Goal: Transaction & Acquisition: Book appointment/travel/reservation

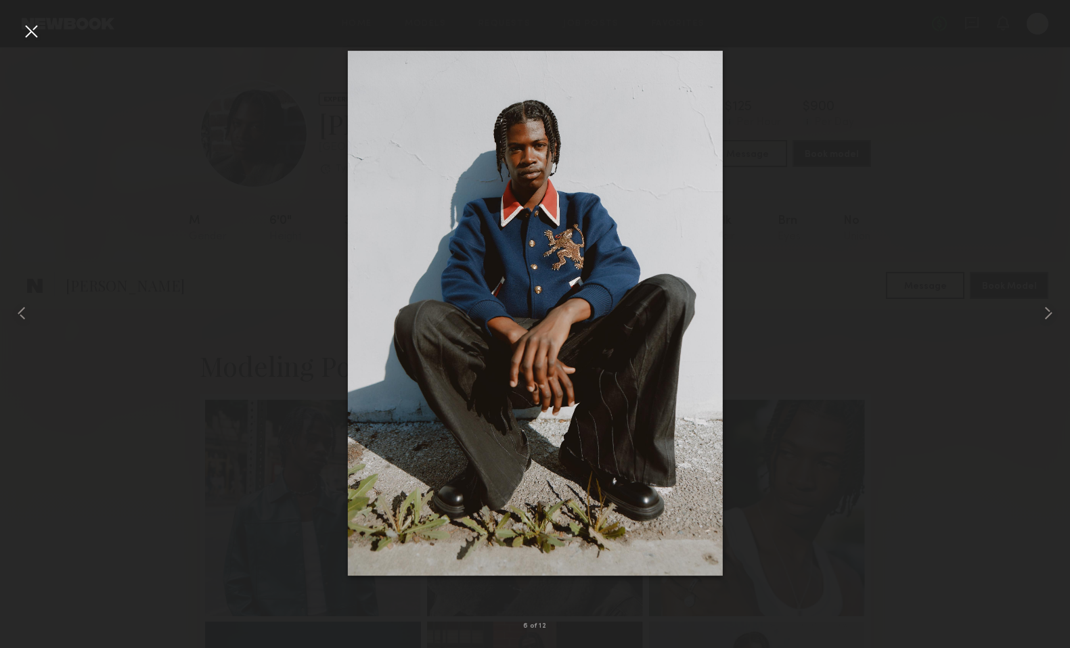
scroll to position [374, 0]
click at [29, 37] on div at bounding box center [31, 31] width 22 height 22
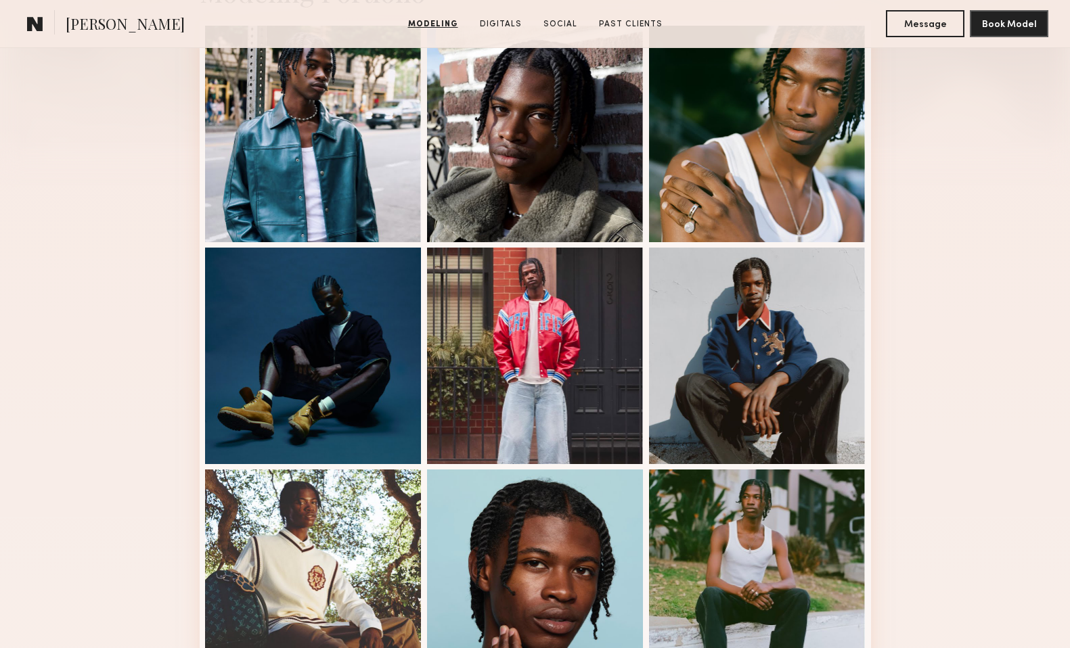
click at [30, 26] on common-icon at bounding box center [35, 24] width 16 height 18
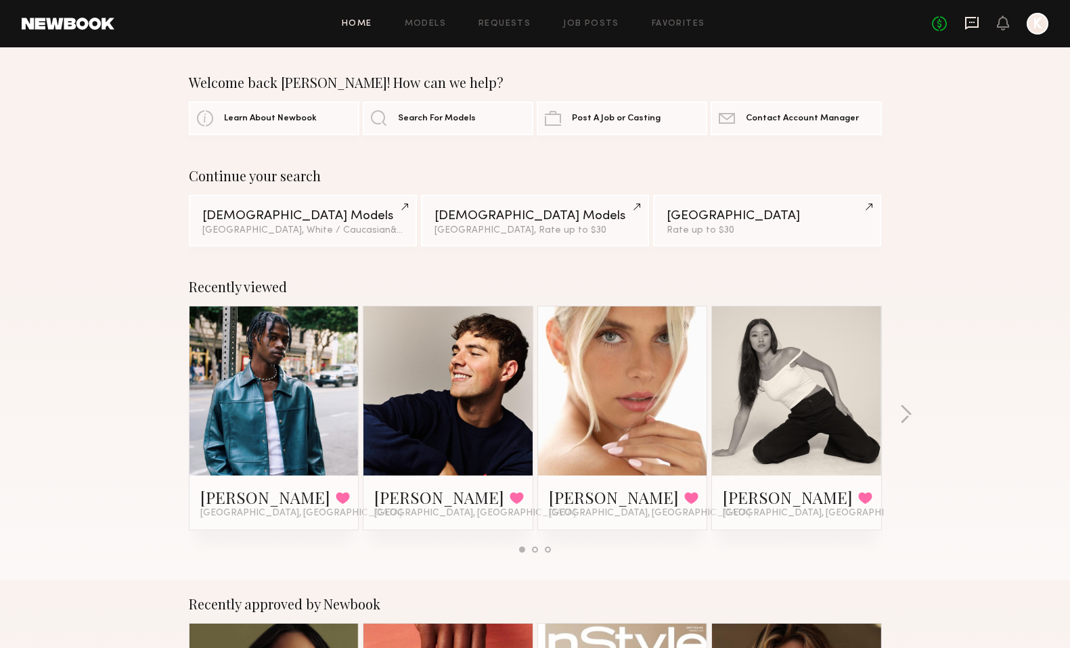
click at [970, 25] on icon at bounding box center [971, 23] width 15 height 15
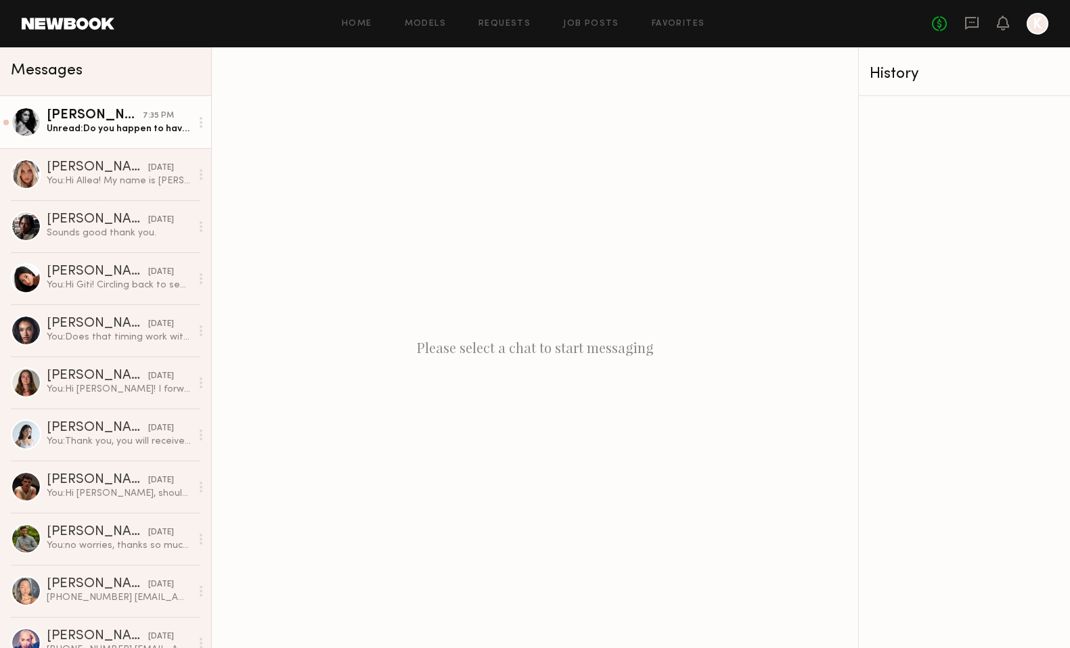
click at [111, 126] on div "Unread: Do you happen to have a mood board of the project?" at bounding box center [119, 128] width 144 height 13
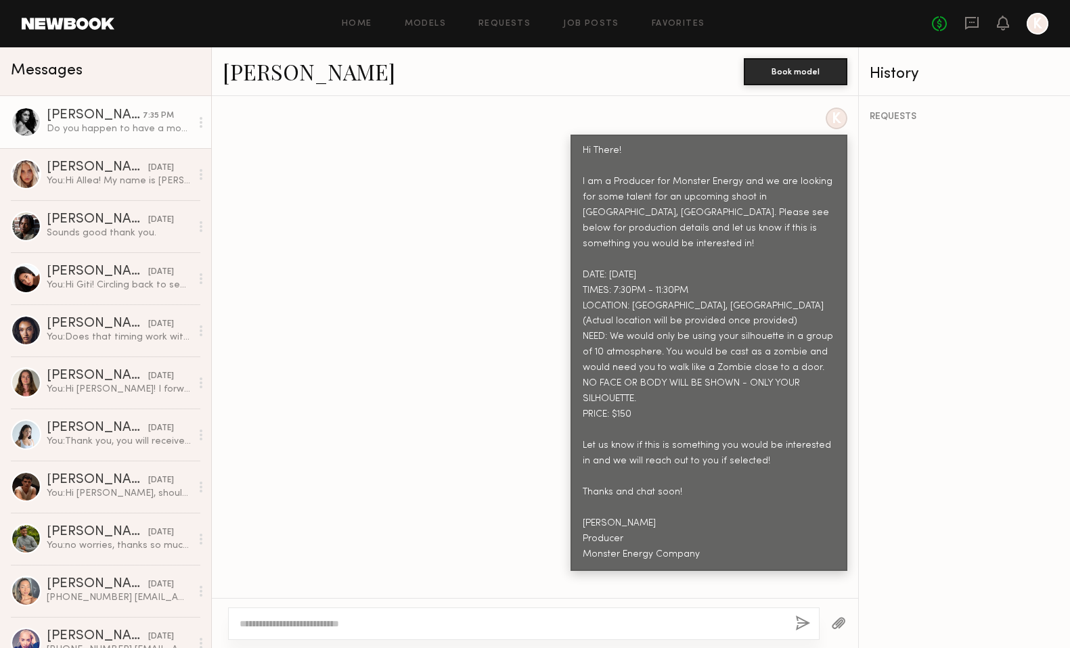
scroll to position [879, 0]
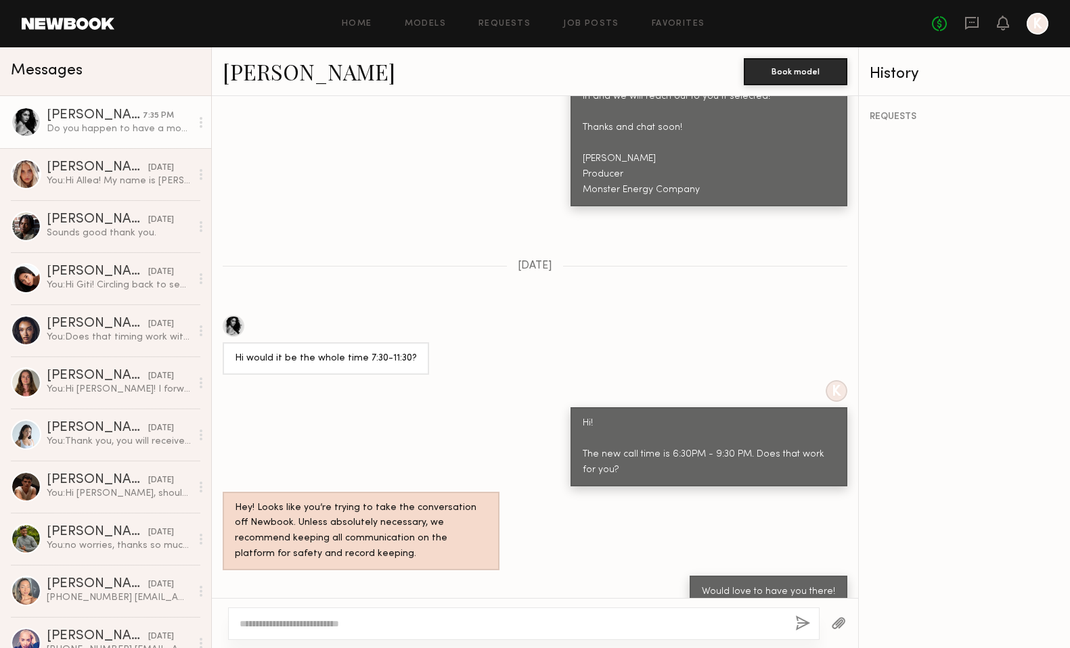
click at [406, 615] on div at bounding box center [523, 623] width 591 height 32
click at [341, 621] on textarea at bounding box center [511, 624] width 545 height 14
type textarea "*"
type textarea "**********"
click at [796, 628] on button "button" at bounding box center [802, 624] width 15 height 17
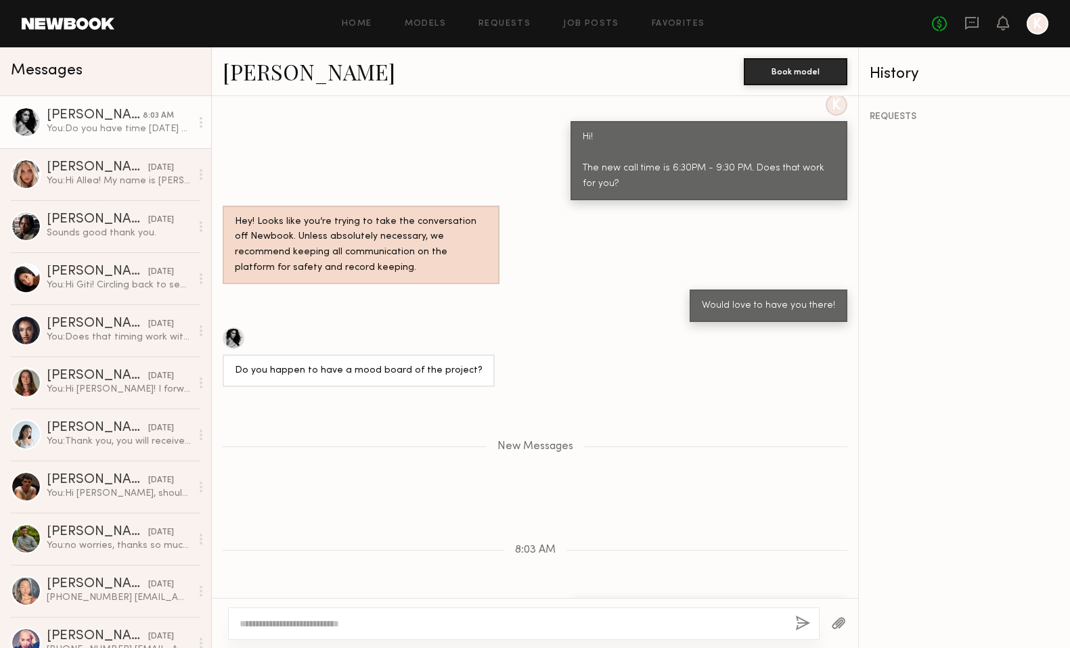
scroll to position [1249, 0]
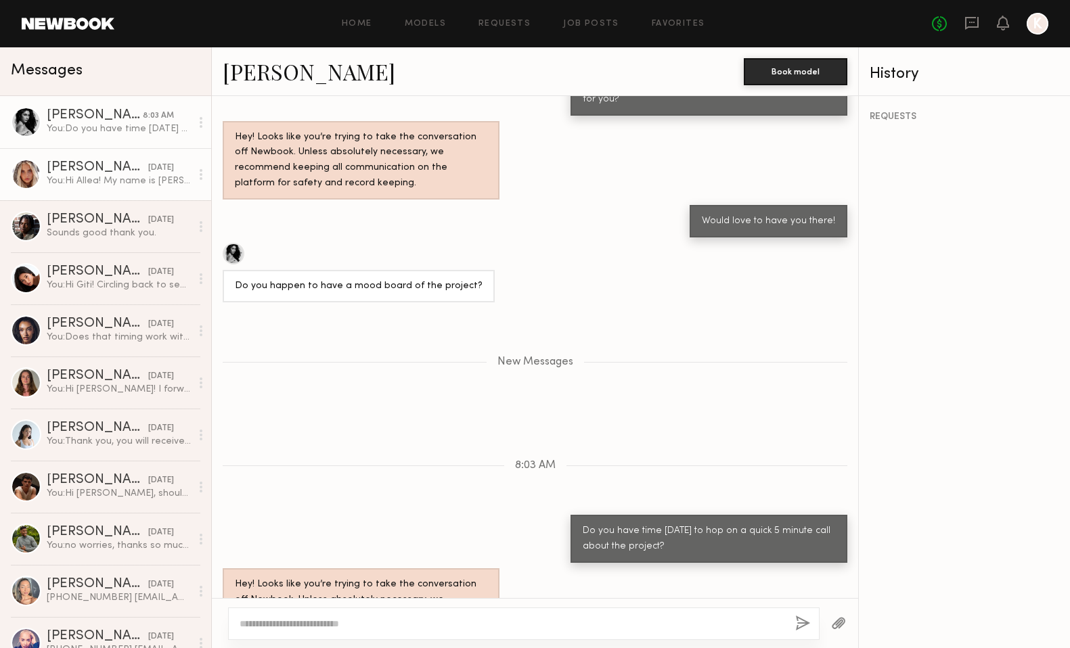
click at [114, 164] on div "[PERSON_NAME]" at bounding box center [97, 168] width 101 height 14
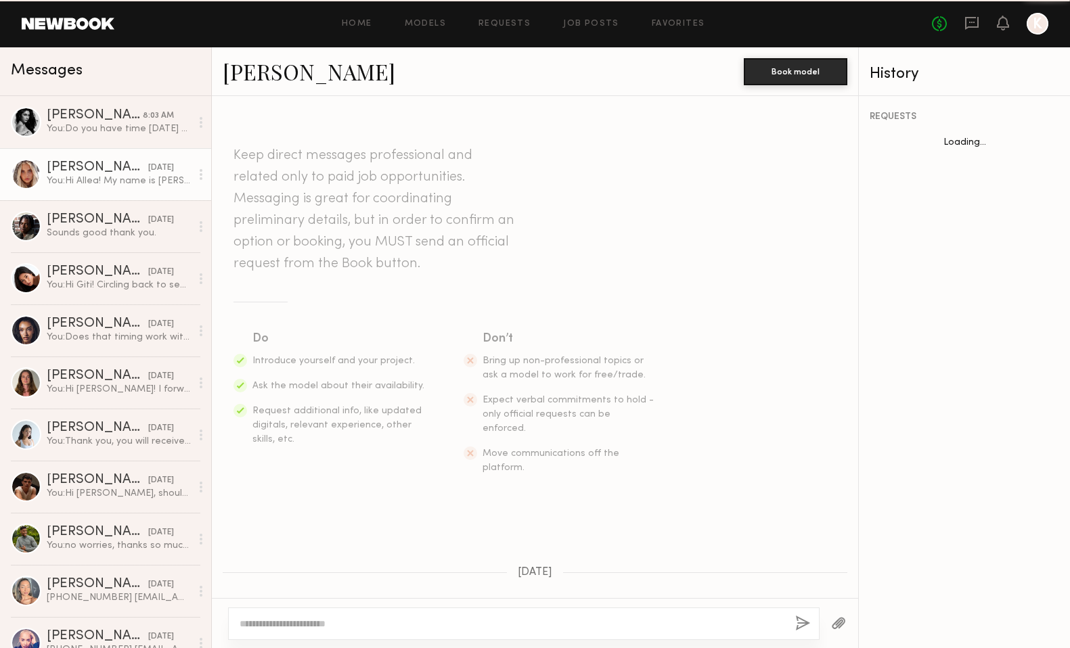
scroll to position [455, 0]
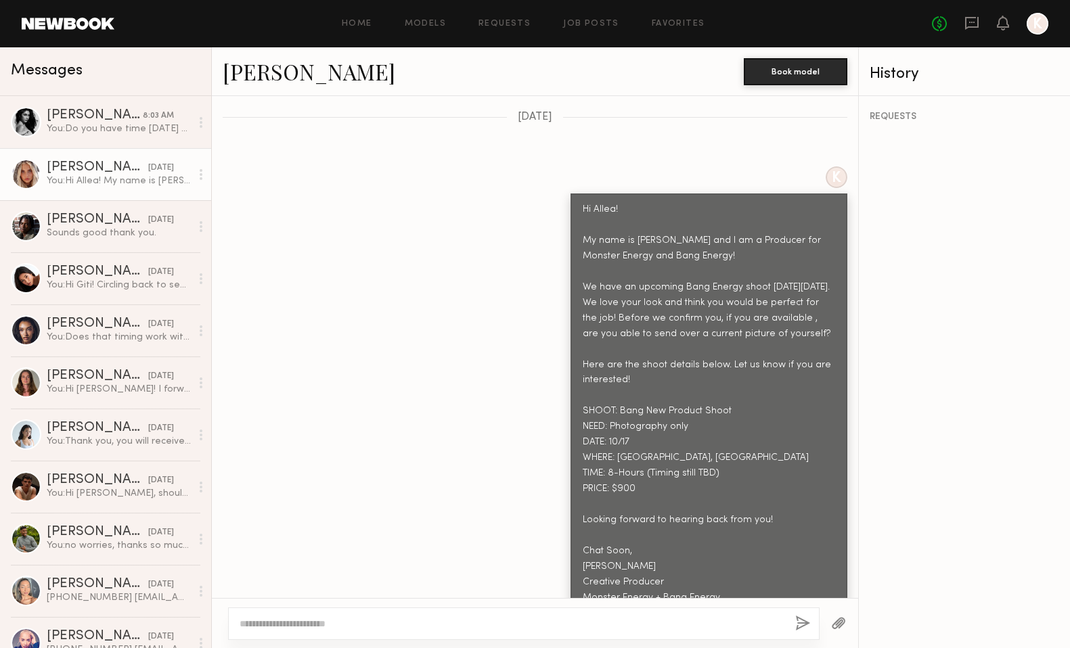
click at [355, 619] on textarea at bounding box center [511, 624] width 545 height 14
type textarea "*"
click at [114, 280] on div "You: Hi Giti! Circling back to see if you were interested in the above ask?" at bounding box center [119, 285] width 144 height 13
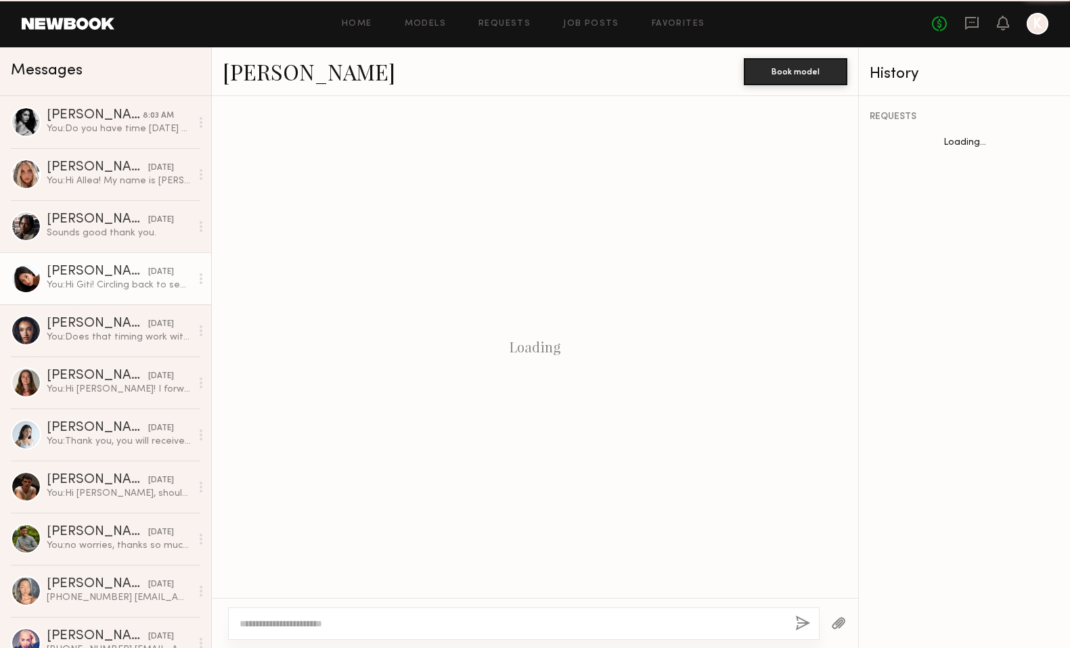
scroll to position [642, 0]
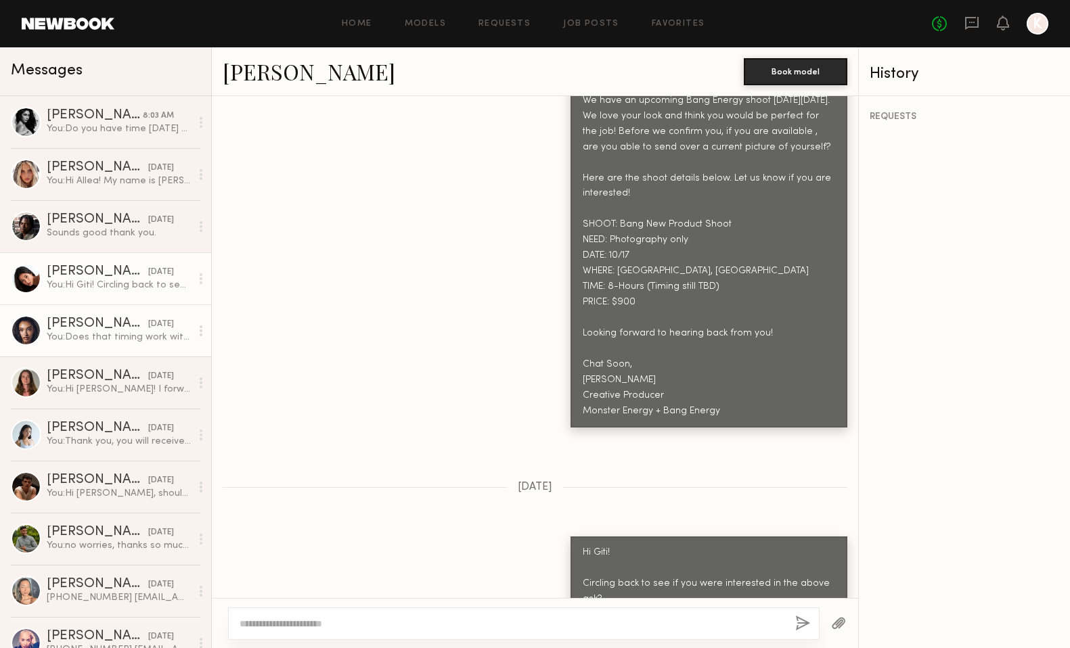
click at [72, 334] on div "You: Does that timing work with you?" at bounding box center [119, 337] width 144 height 13
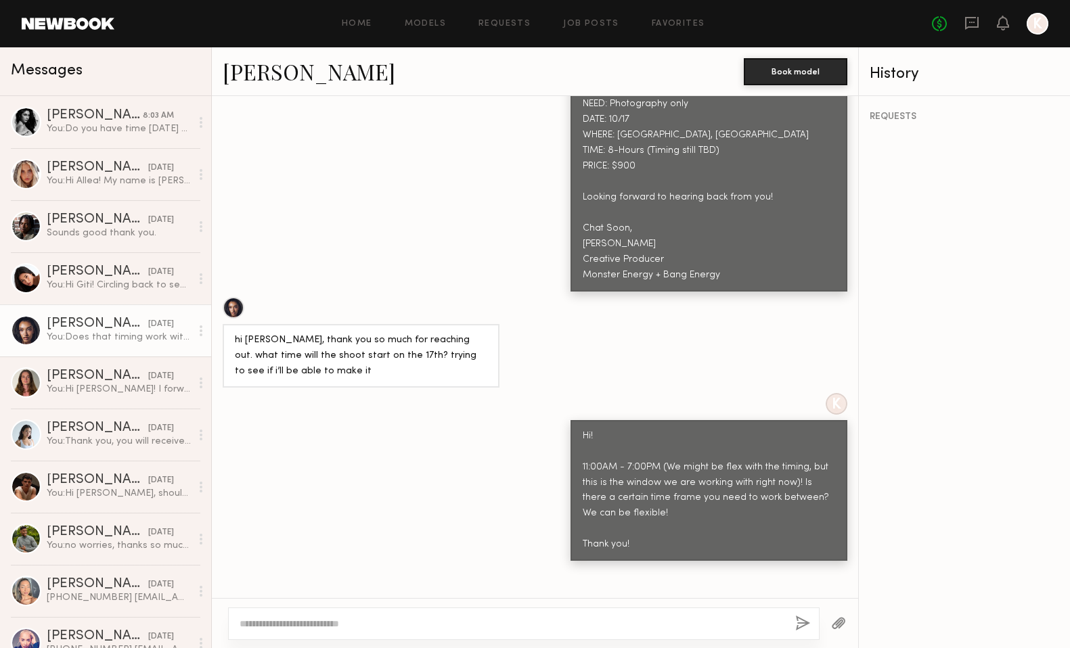
scroll to position [865, 0]
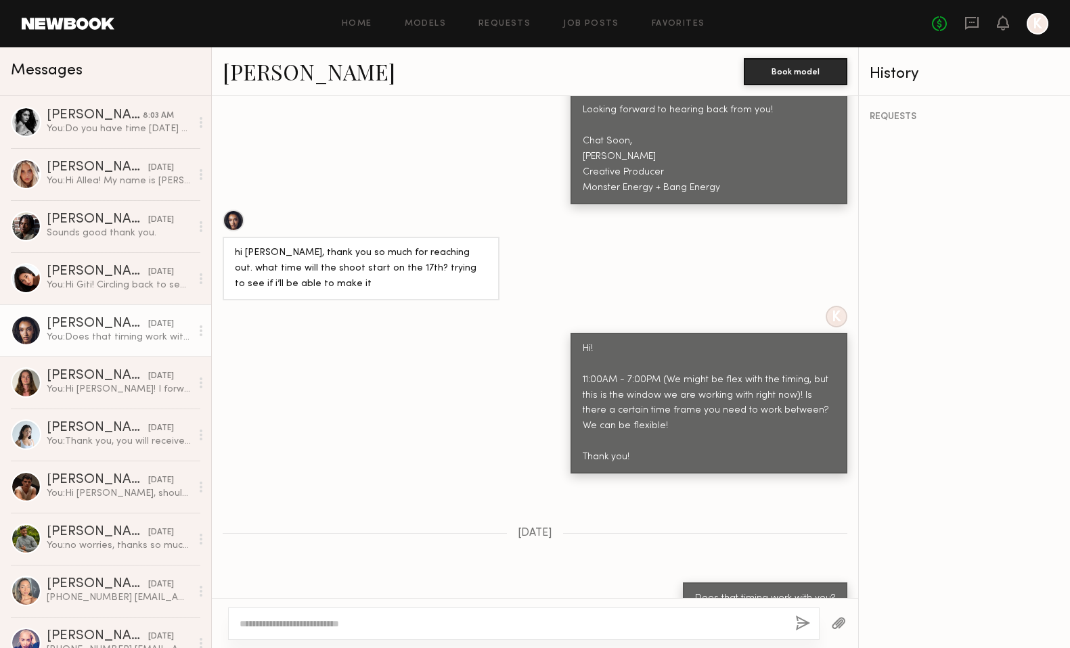
click at [351, 626] on textarea at bounding box center [511, 624] width 545 height 14
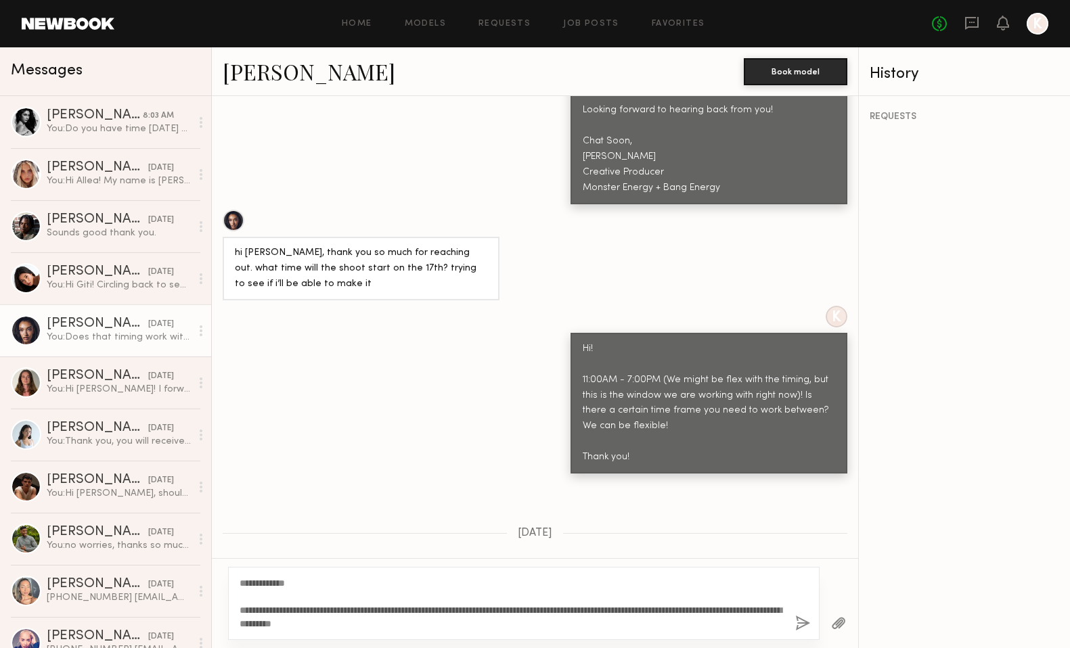
type textarea "**********"
click at [800, 631] on button "button" at bounding box center [802, 624] width 15 height 17
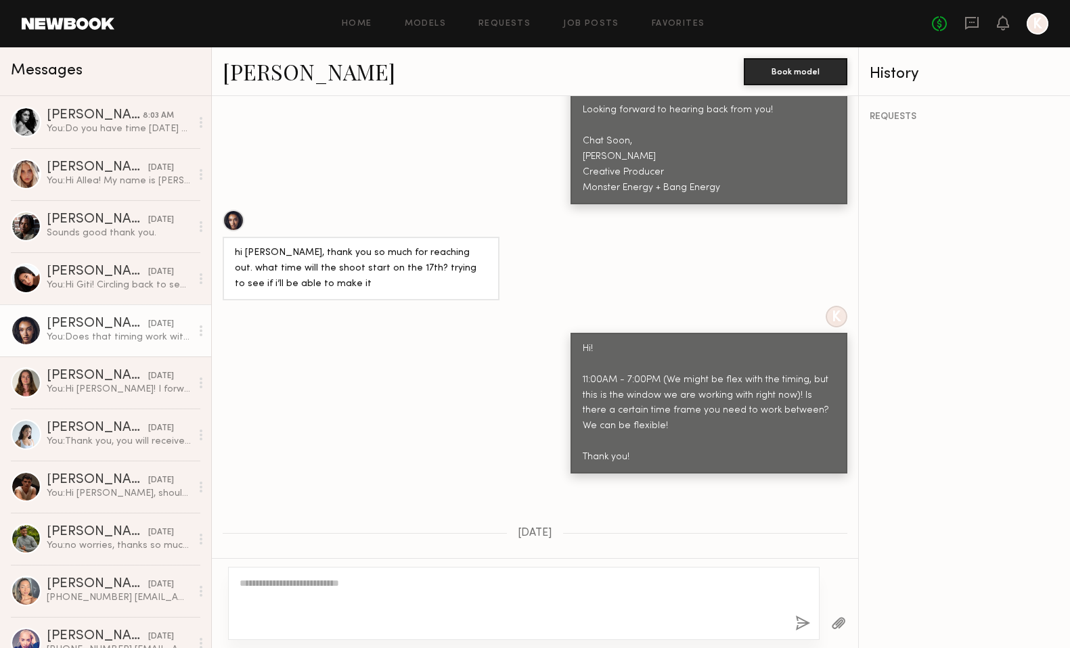
scroll to position [1171, 0]
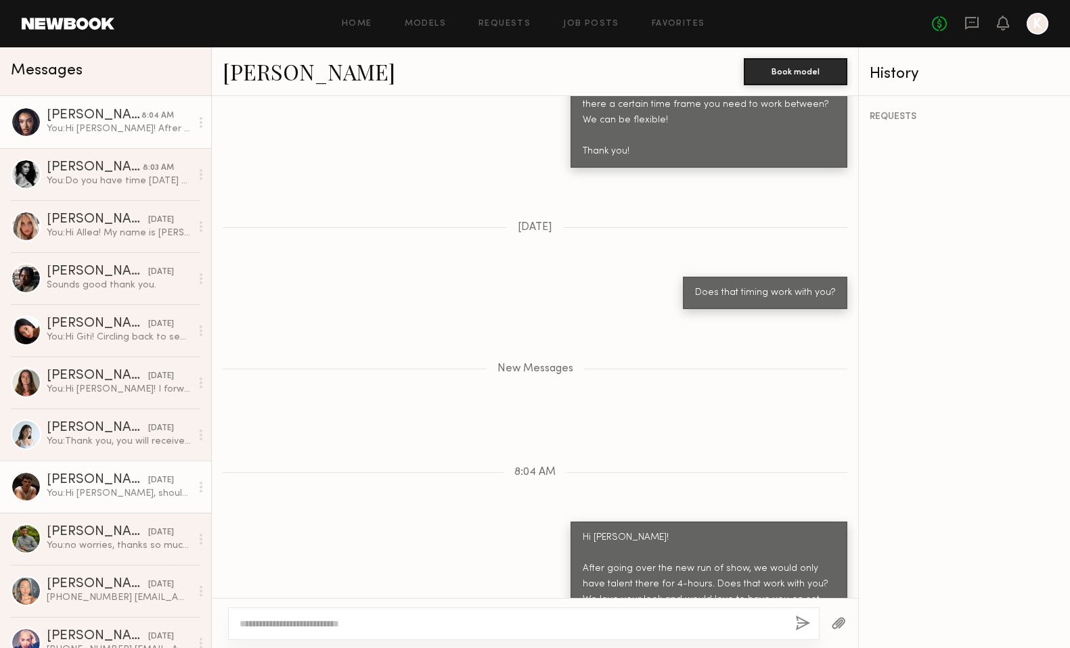
click at [96, 494] on div "You: Hi [PERSON_NAME], shouldn't be a problem. Let me confirm with our executiv…" at bounding box center [119, 493] width 144 height 13
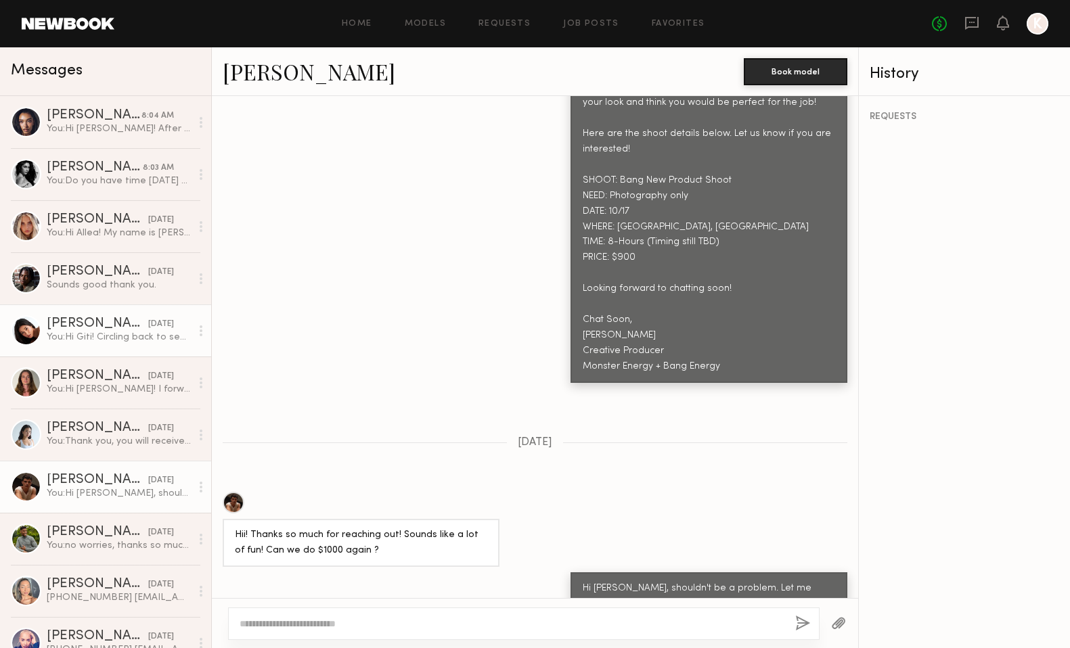
click at [108, 329] on div "[PERSON_NAME]" at bounding box center [97, 324] width 101 height 14
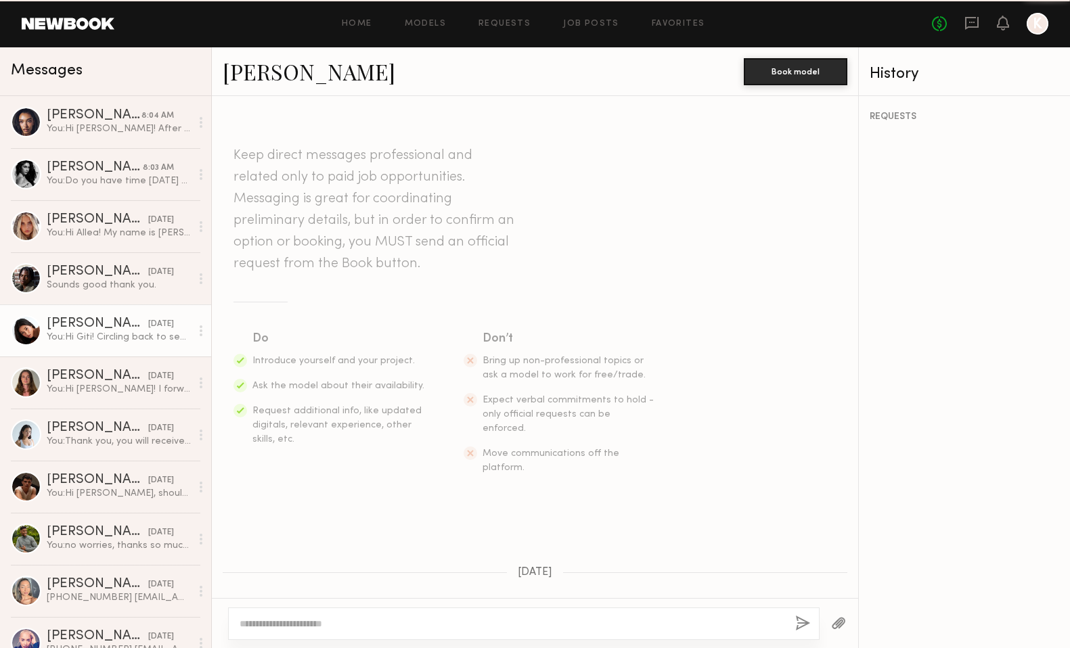
scroll to position [642, 0]
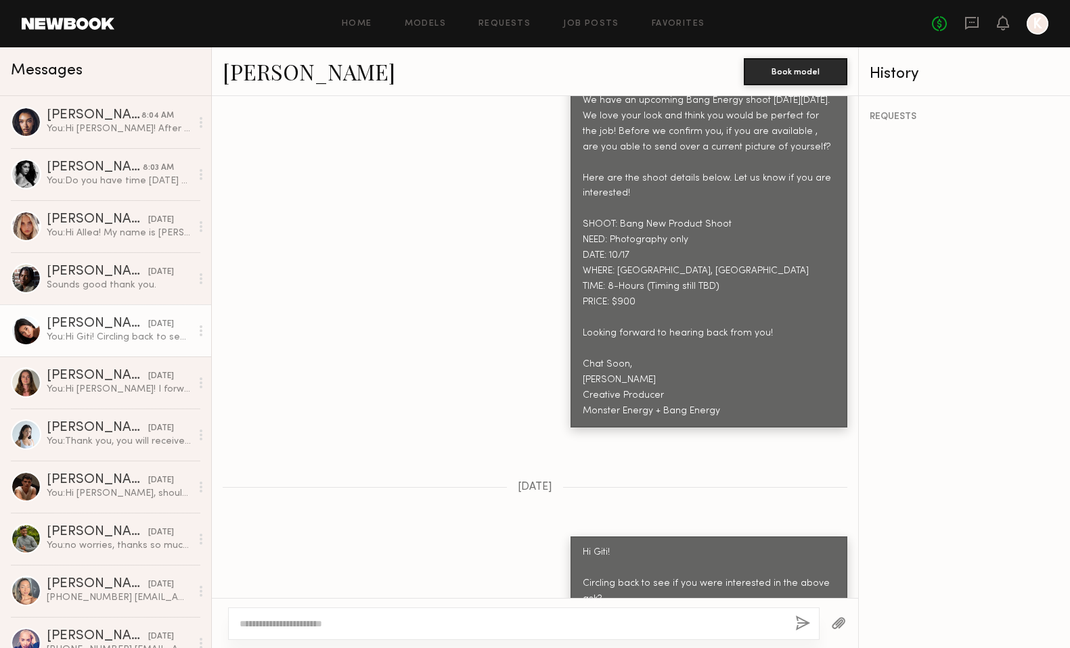
click at [358, 621] on textarea at bounding box center [511, 624] width 545 height 14
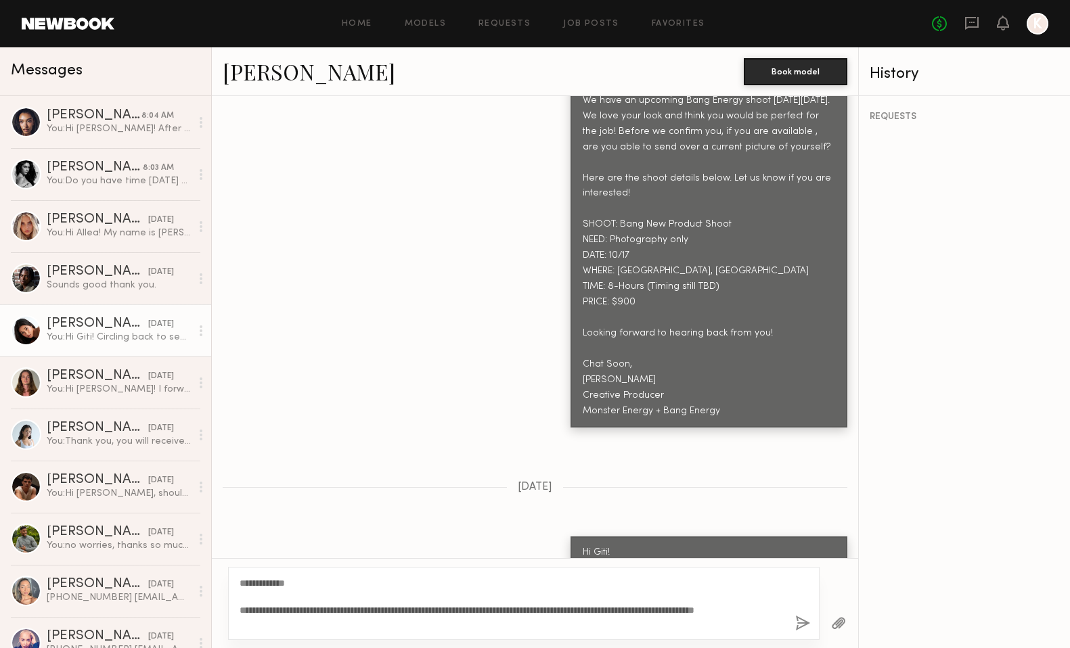
click at [256, 623] on textarea "**********" at bounding box center [511, 603] width 545 height 54
click at [321, 620] on textarea "**********" at bounding box center [511, 603] width 545 height 54
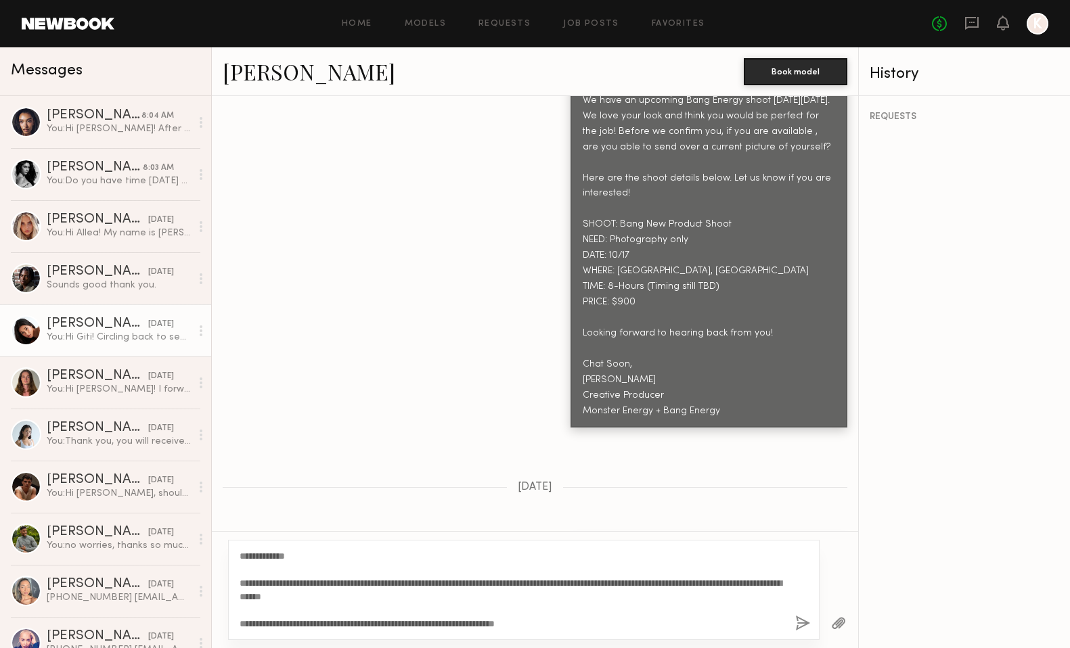
type textarea "**********"
click at [797, 622] on button "button" at bounding box center [802, 624] width 15 height 17
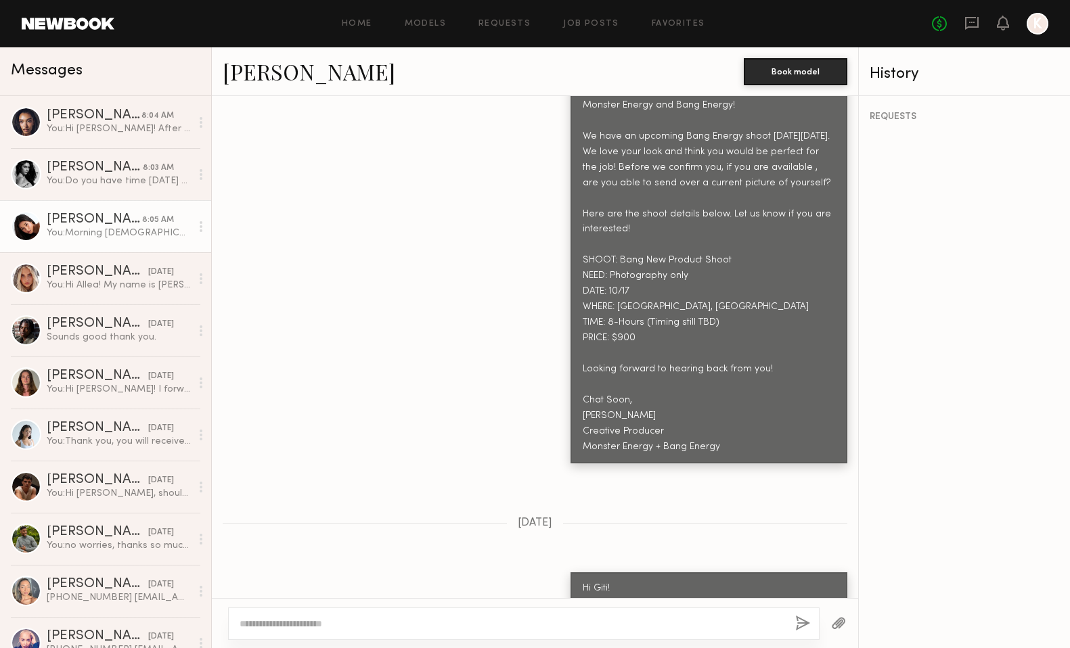
scroll to position [0, 0]
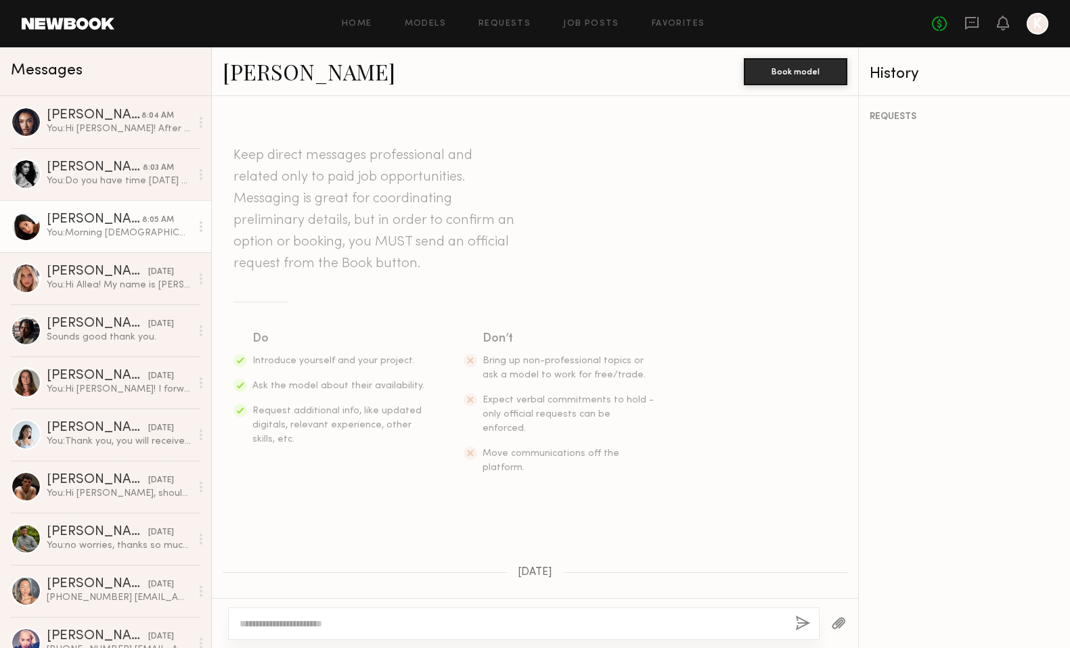
click at [254, 76] on link "[PERSON_NAME]" at bounding box center [309, 71] width 173 height 29
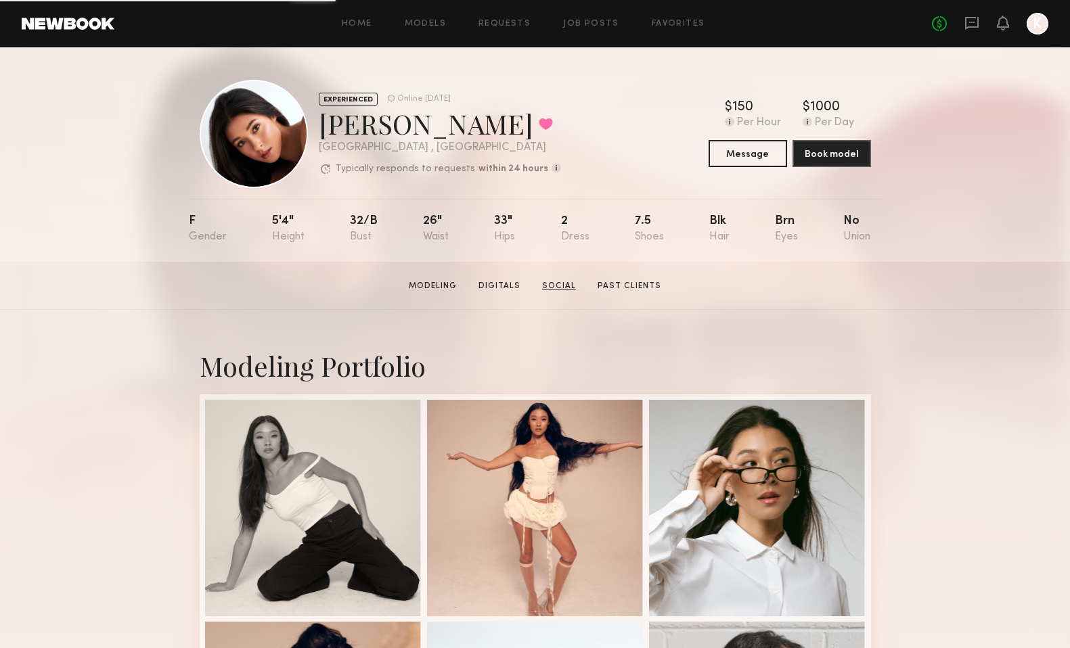
click at [556, 284] on link "Social" at bounding box center [558, 286] width 45 height 12
click at [645, 281] on link "Past Clients" at bounding box center [629, 286] width 74 height 12
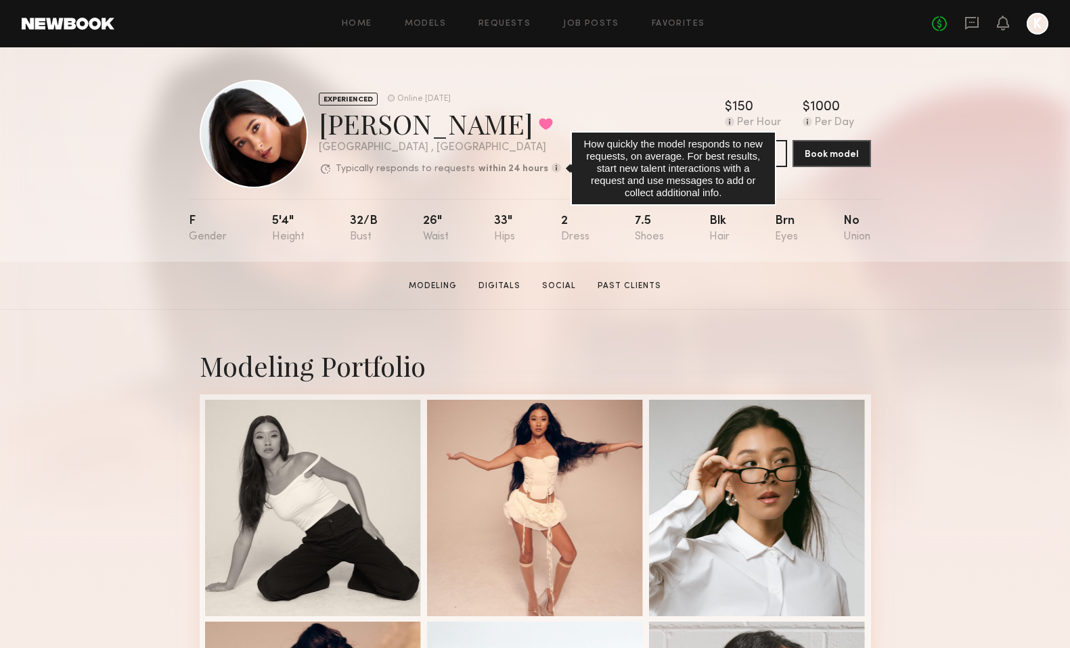
click at [551, 166] on common-icon at bounding box center [555, 167] width 9 height 9
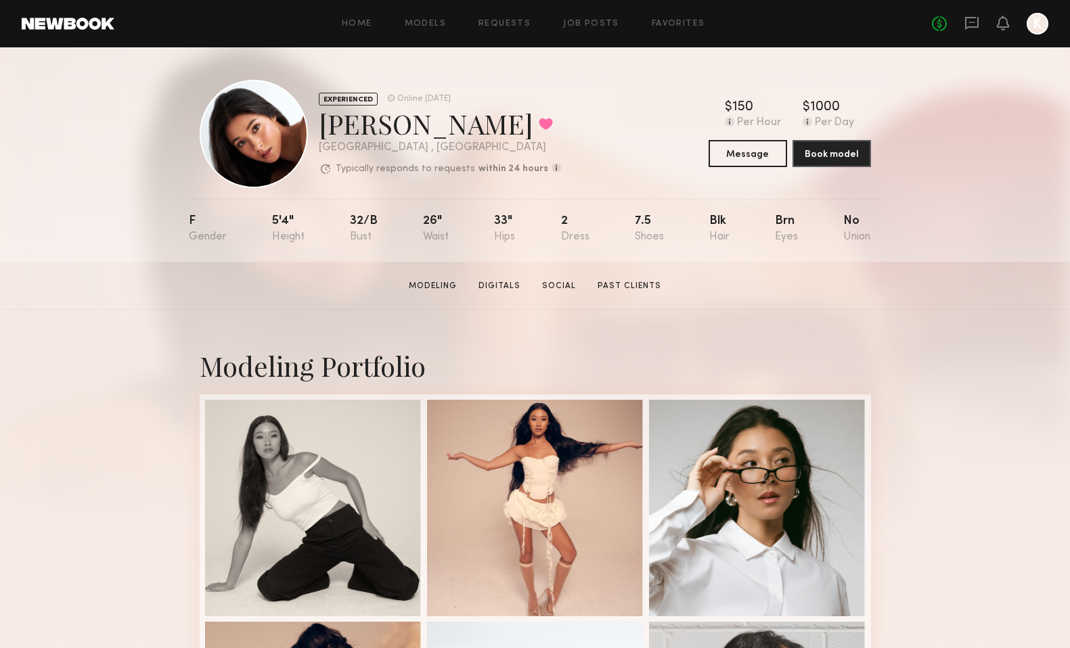
click at [535, 109] on div "Giti T. Favorited" at bounding box center [440, 124] width 242 height 36
click at [845, 155] on button "Book model" at bounding box center [831, 152] width 78 height 27
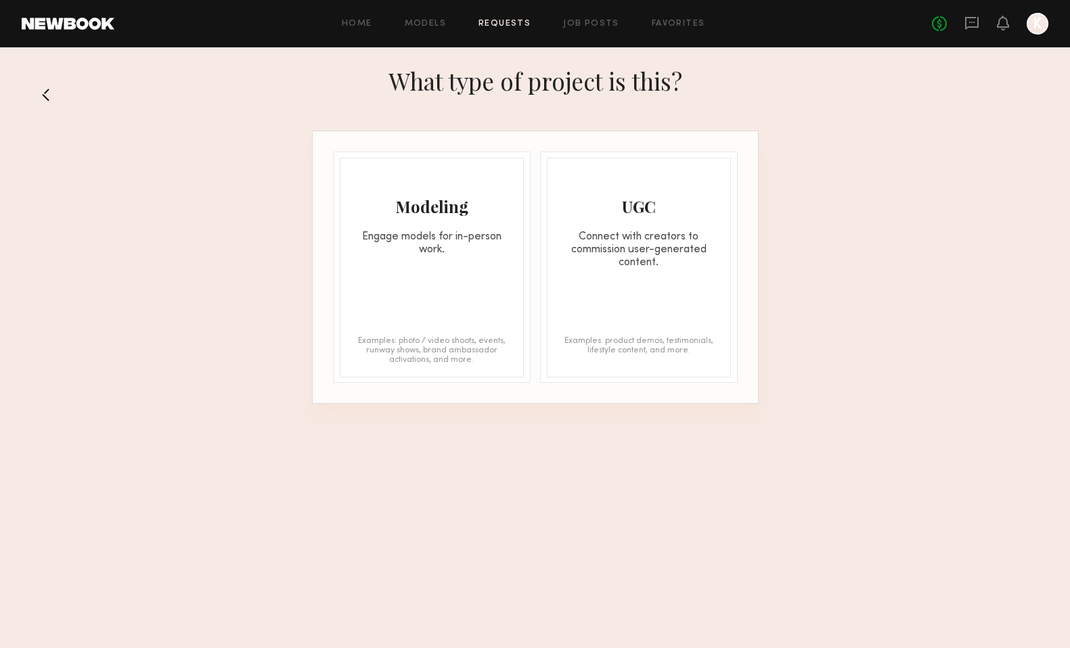
click at [47, 91] on button at bounding box center [52, 95] width 22 height 22
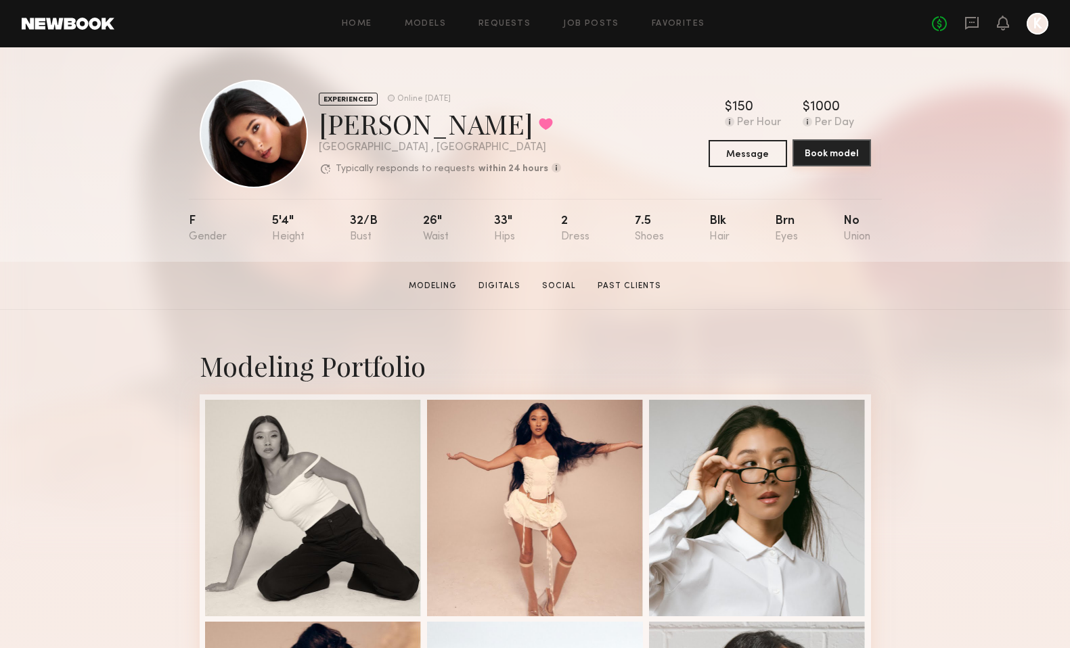
click at [827, 160] on button "Book model" at bounding box center [831, 152] width 78 height 27
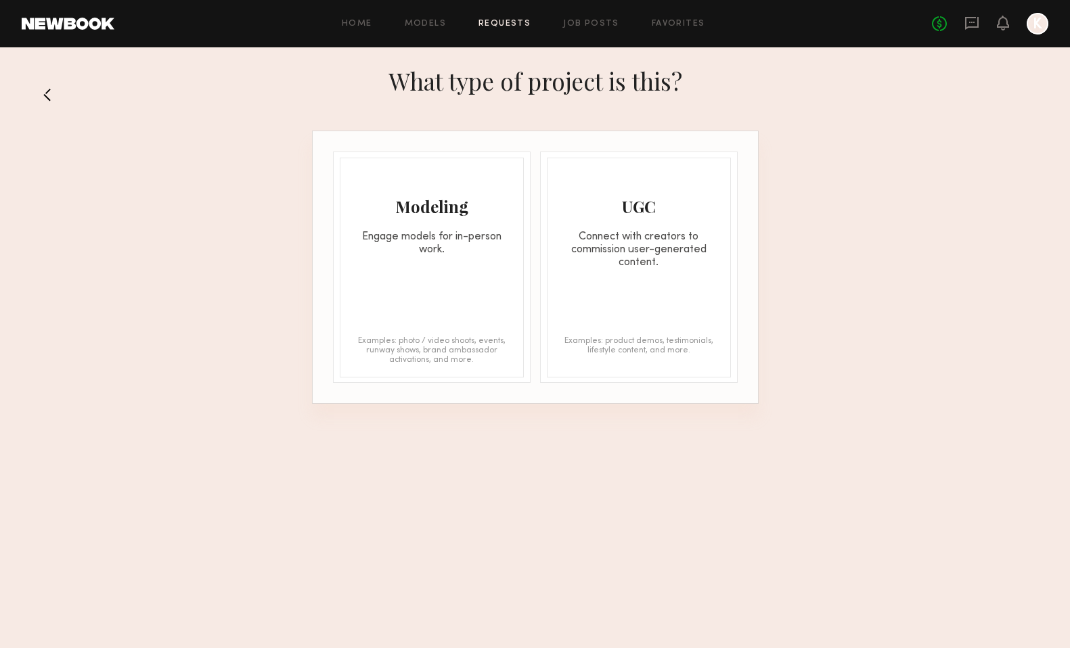
click at [405, 336] on div "Examples: photo / video shoots, events, runway shows, brand ambassador activati…" at bounding box center [432, 349] width 156 height 27
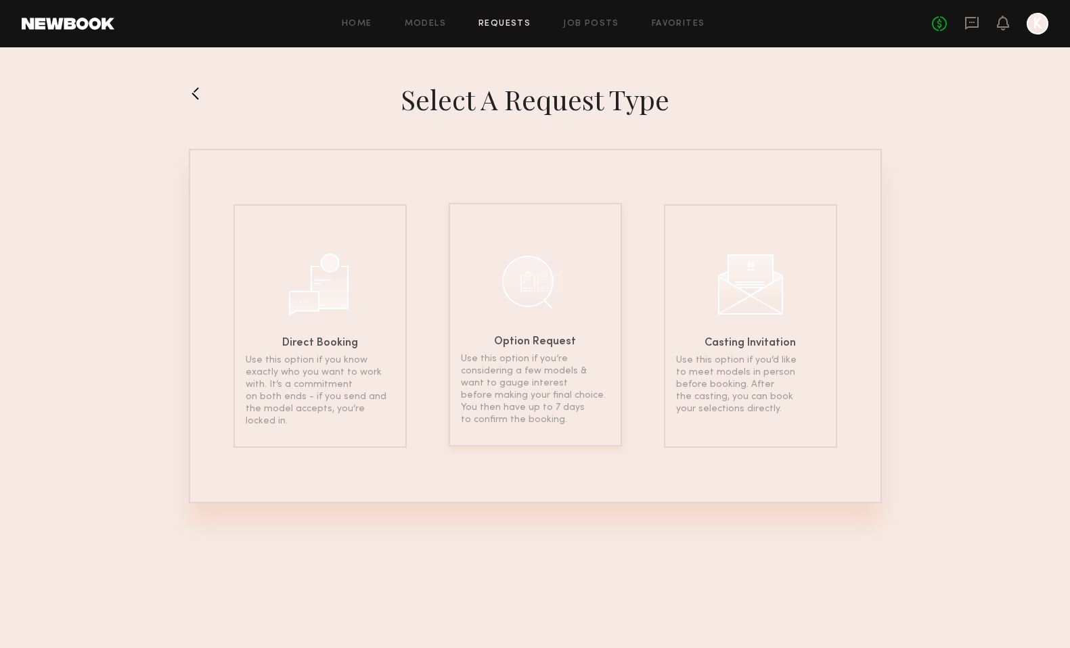
click at [559, 390] on p "Use this option if you’re considering a few models & want to gauge interest bef…" at bounding box center [535, 389] width 149 height 73
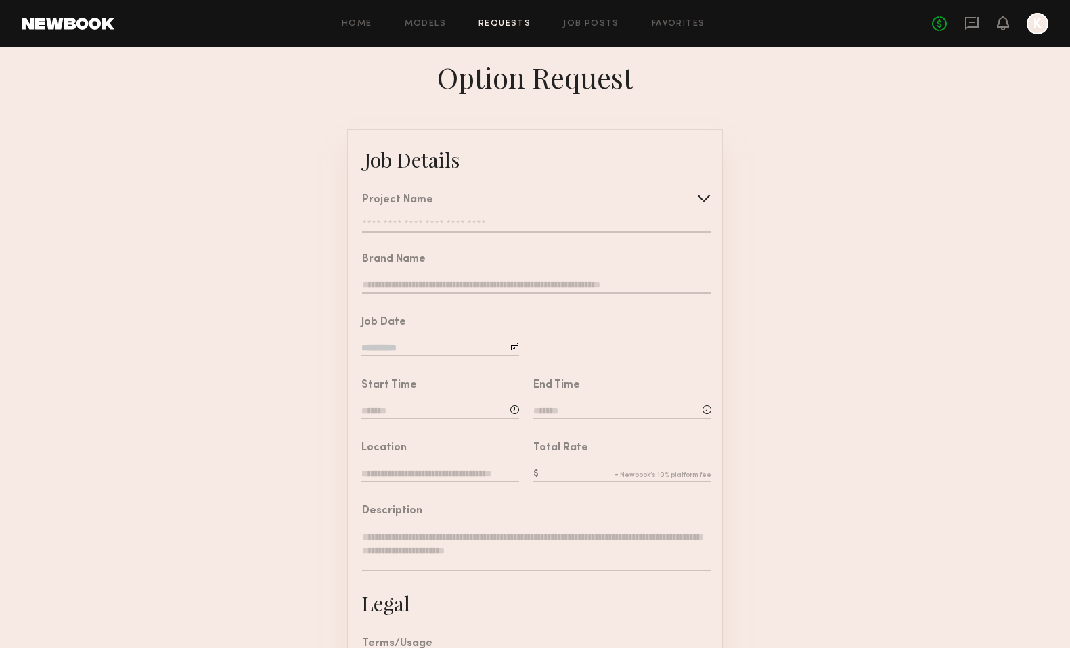
click at [440, 221] on input "text" at bounding box center [536, 226] width 349 height 14
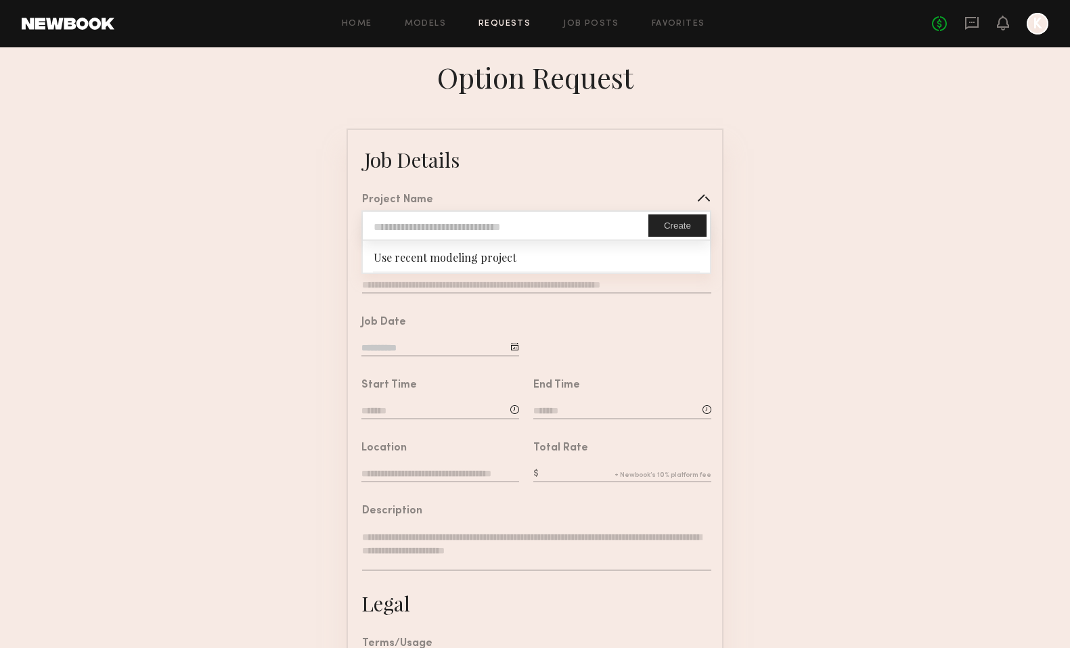
click at [438, 225] on input "text" at bounding box center [505, 226] width 285 height 28
type input "**********"
click at [768, 242] on form "**********" at bounding box center [535, 506] width 1070 height 755
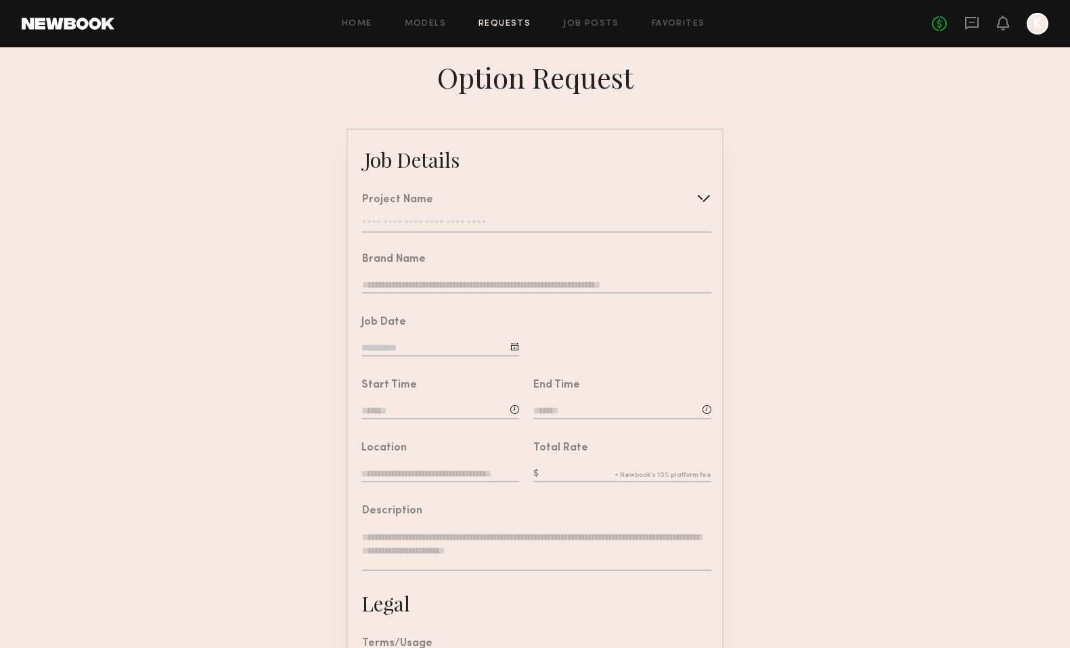
click at [556, 219] on input "text" at bounding box center [536, 226] width 349 height 14
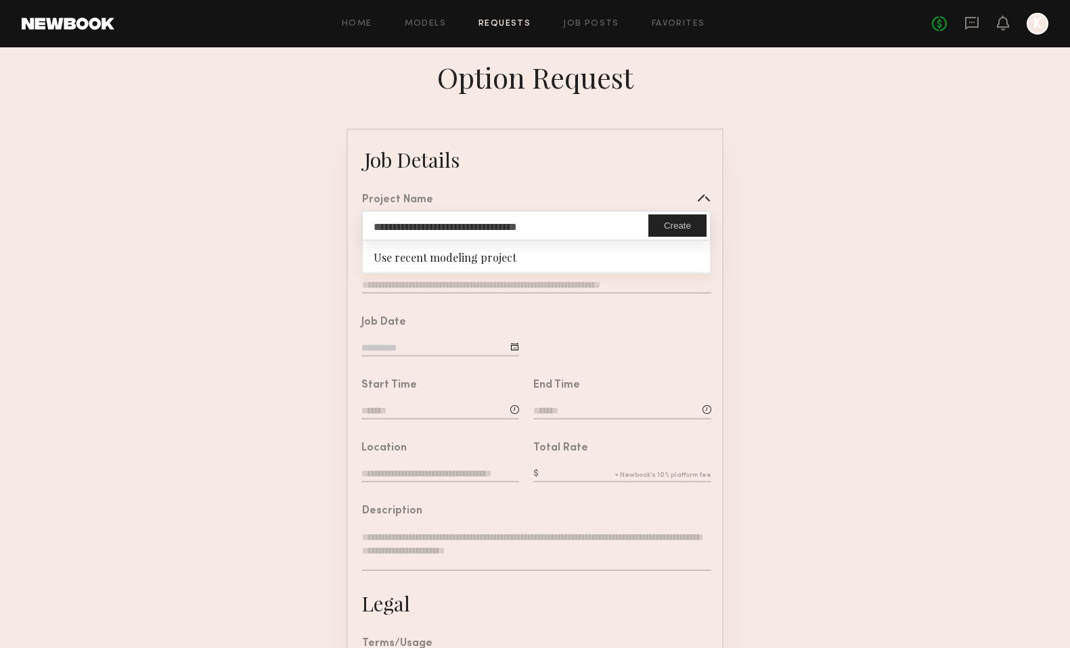
click at [678, 227] on button "Create" at bounding box center [677, 225] width 58 height 22
type input "**********"
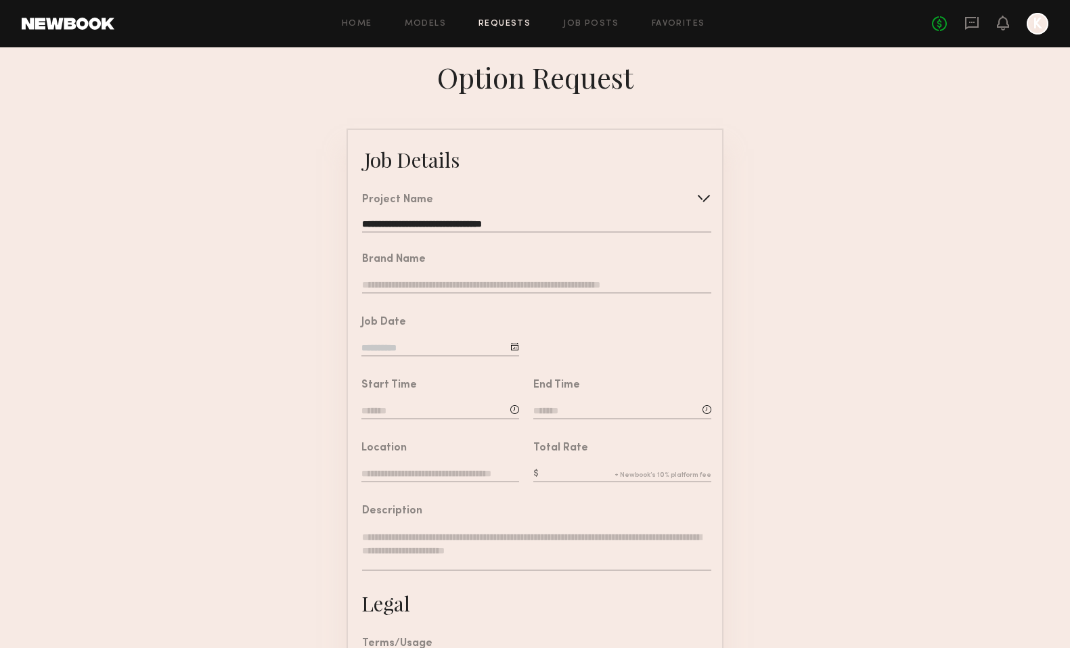
click at [449, 276] on div "Brand Name" at bounding box center [536, 274] width 349 height 41
click at [426, 285] on input "text" at bounding box center [536, 286] width 349 height 15
type input "**********"
click at [420, 345] on input at bounding box center [440, 349] width 158 height 15
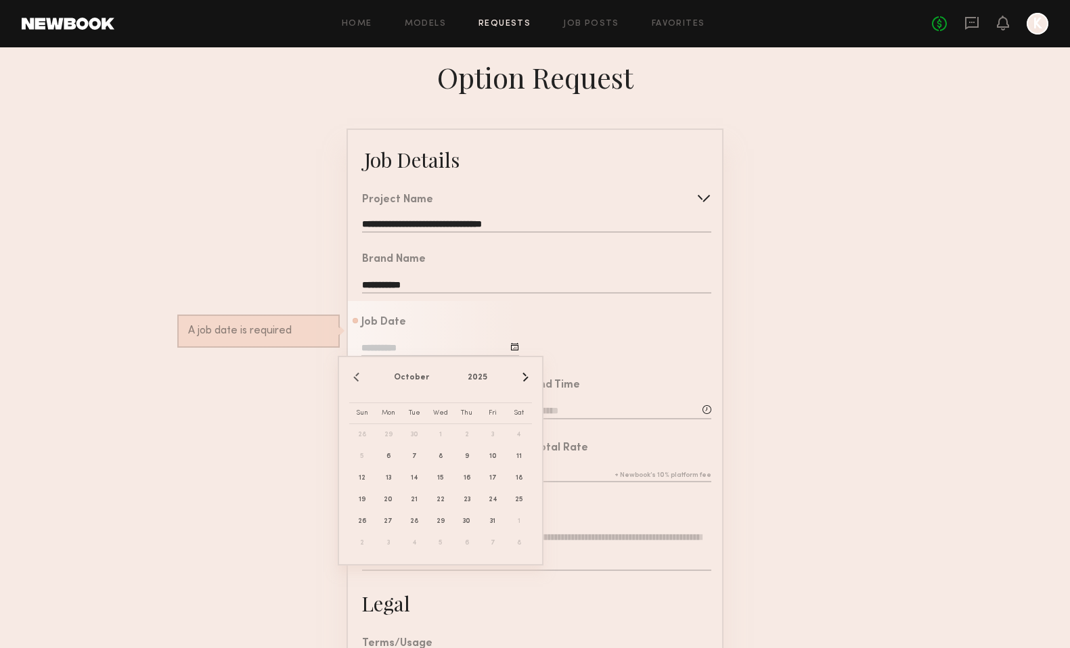
click at [530, 376] on button "›" at bounding box center [524, 377] width 15 height 15
click at [353, 378] on button "‹" at bounding box center [356, 377] width 15 height 15
click at [497, 478] on span "17" at bounding box center [493, 478] width 22 height 22
type input "**********"
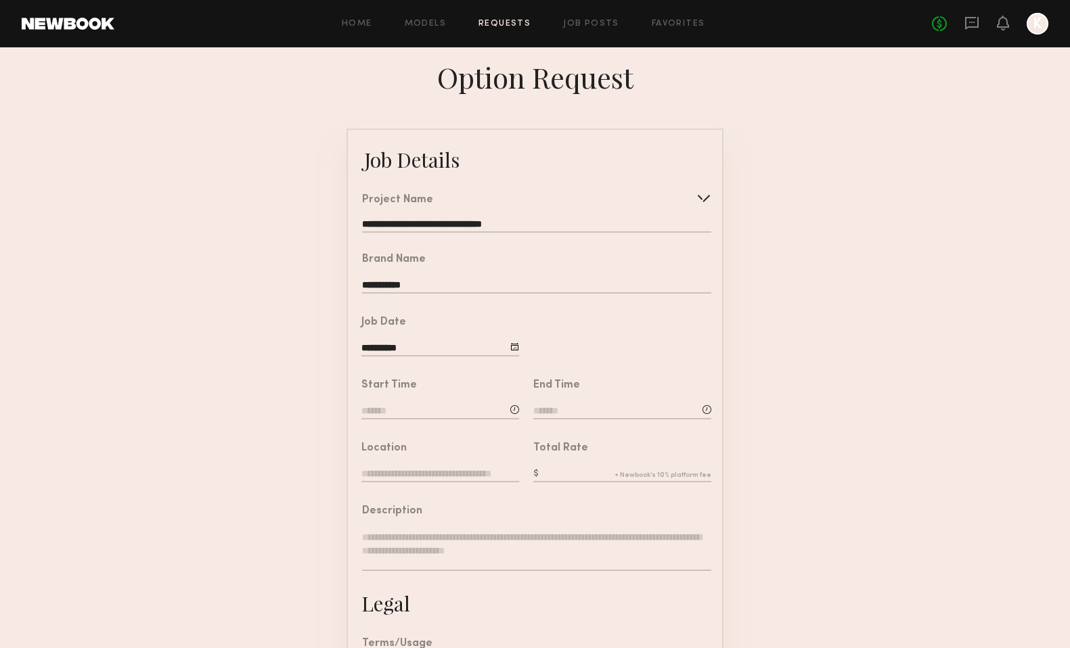
click at [391, 410] on input at bounding box center [440, 412] width 158 height 15
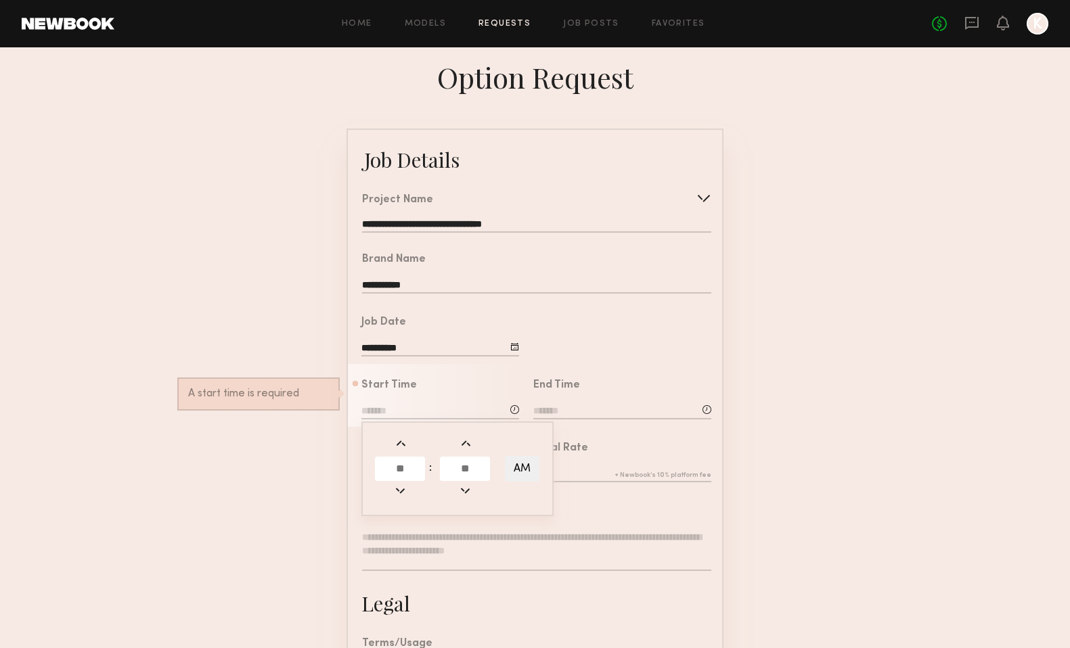
click at [401, 463] on input "text" at bounding box center [400, 469] width 50 height 24
click at [411, 467] on input "text" at bounding box center [400, 469] width 50 height 24
